Goal: Task Accomplishment & Management: Use online tool/utility

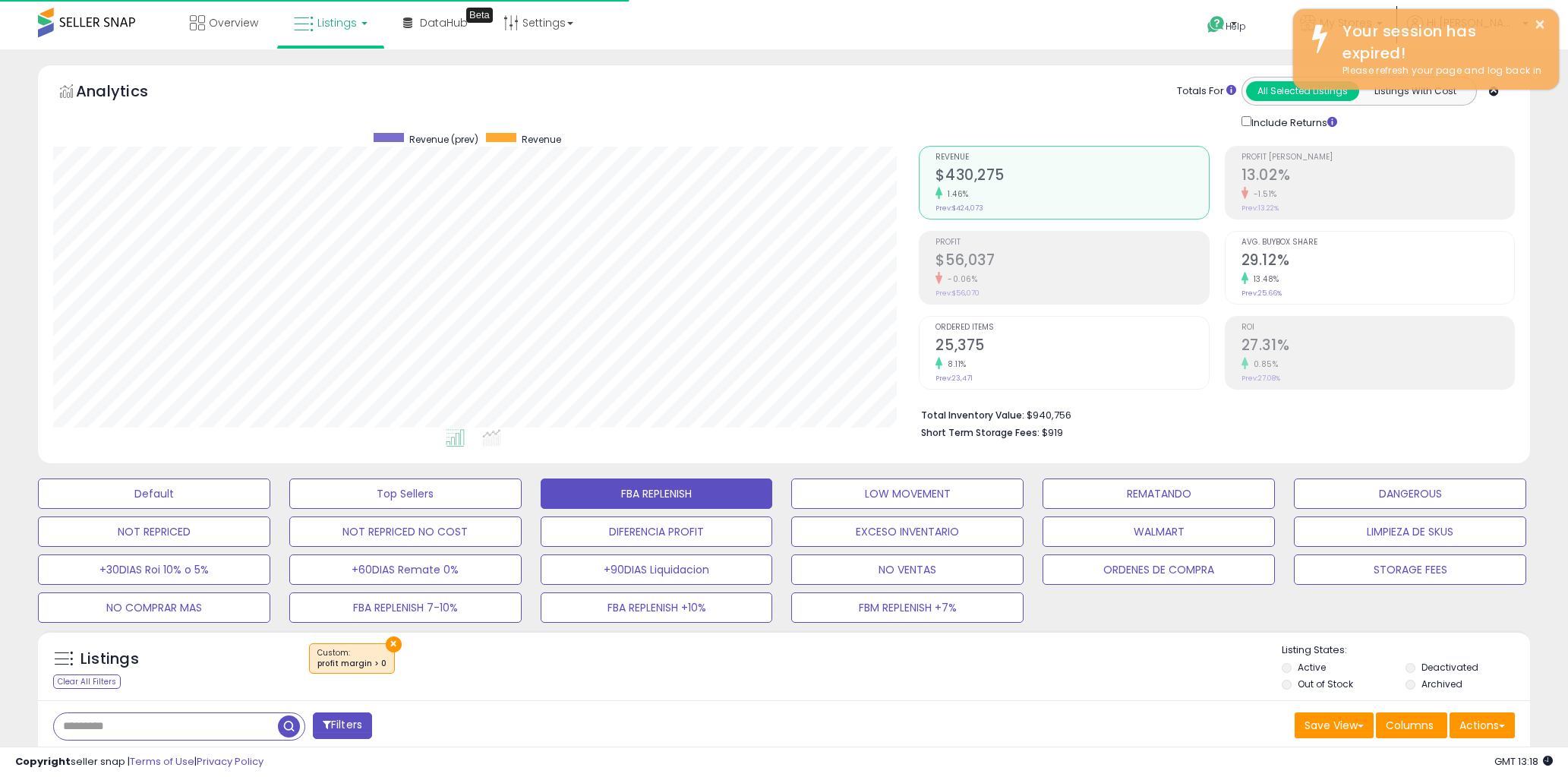
select select "**"
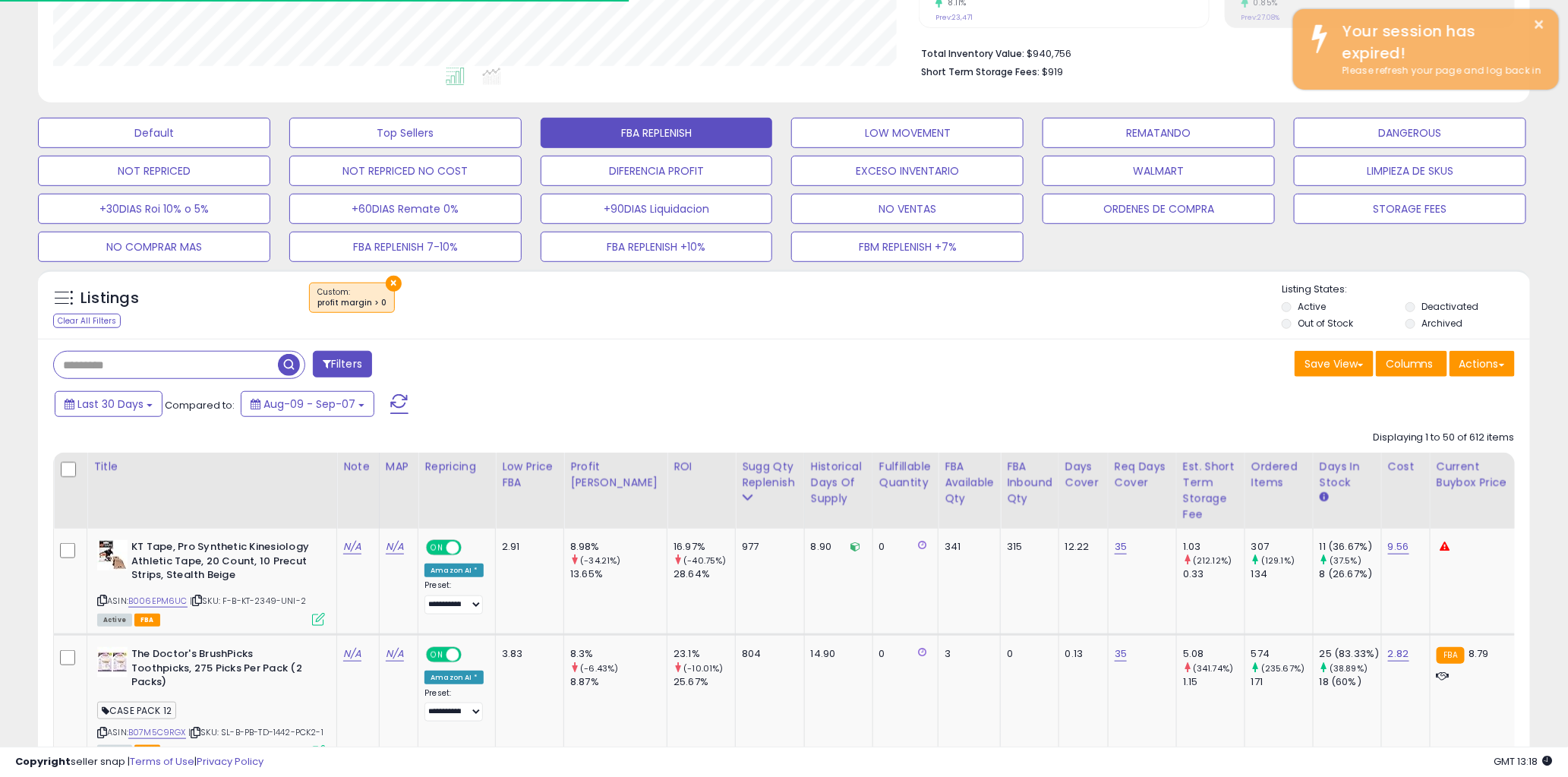
scroll to position [311, 866]
